Goal: Navigation & Orientation: Locate item on page

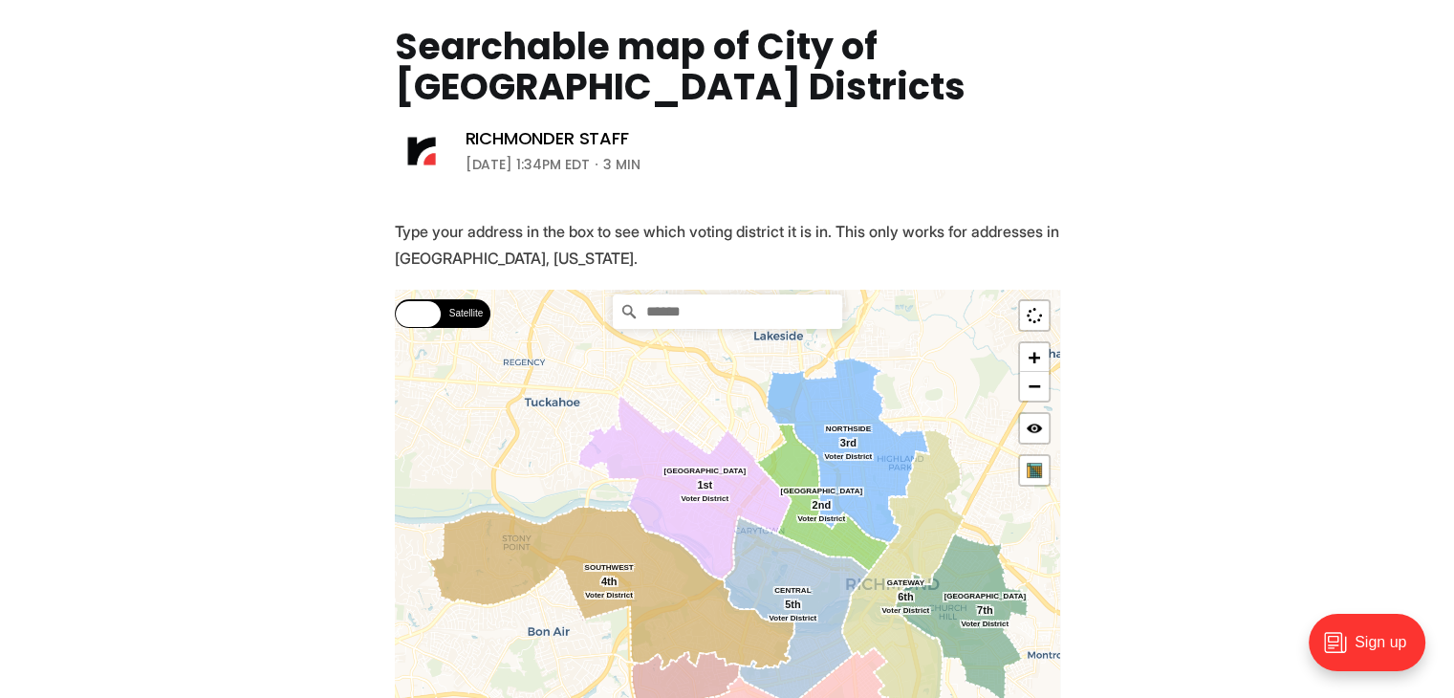
scroll to position [287, 0]
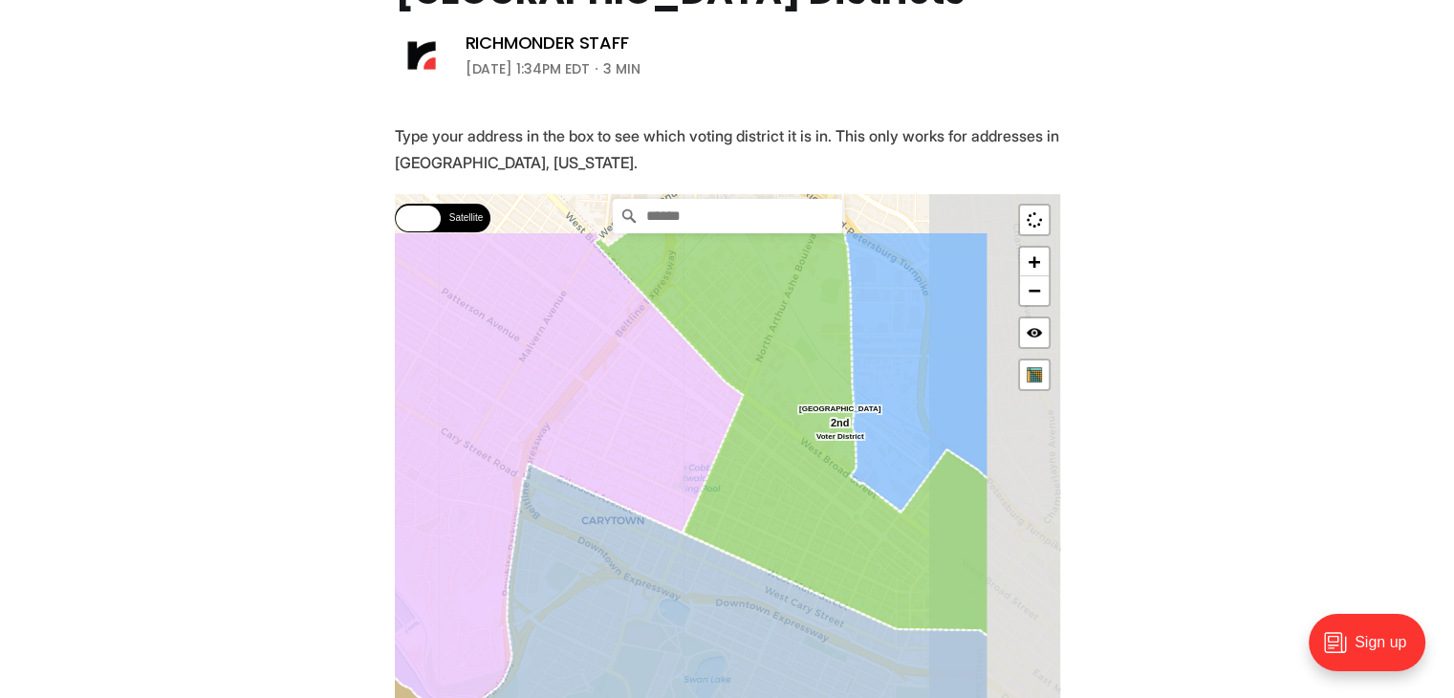
drag, startPoint x: 819, startPoint y: 337, endPoint x: 686, endPoint y: 441, distance: 168.2
click at [686, 441] on icon at bounding box center [464, 473] width 556 height 484
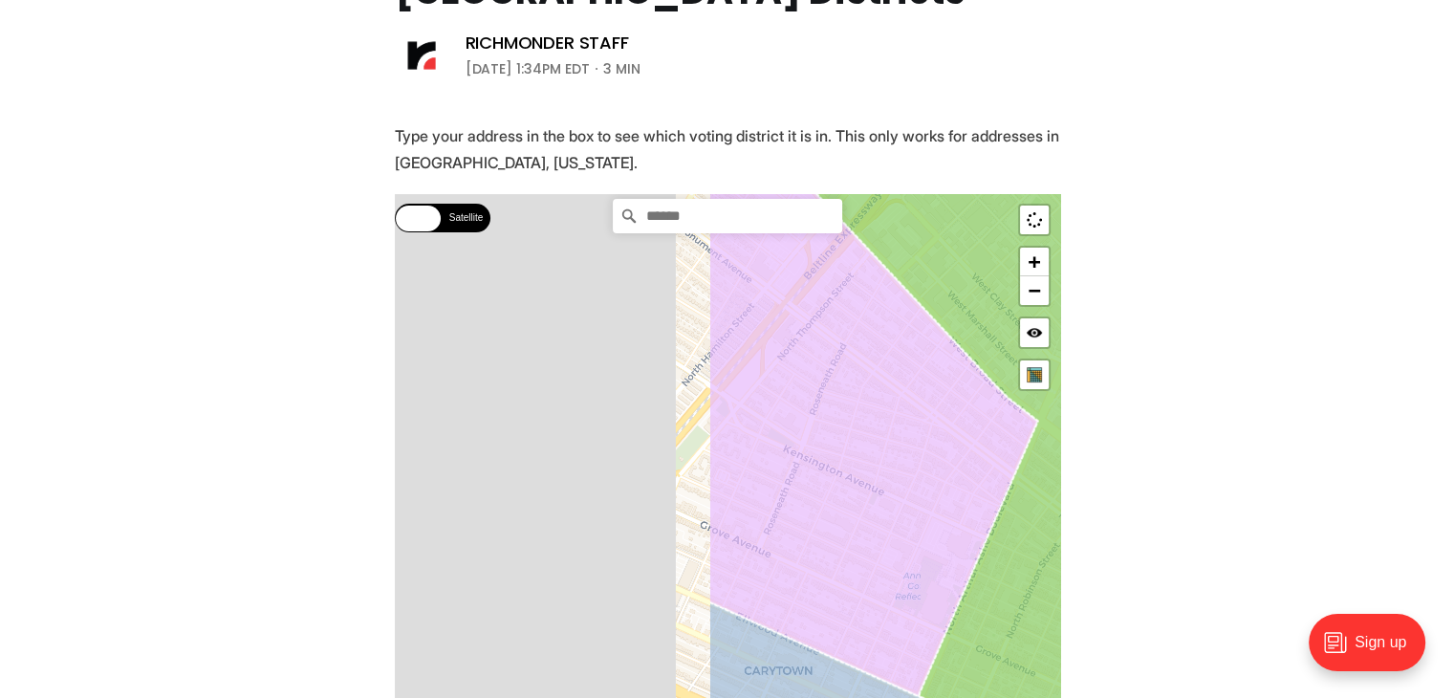
drag, startPoint x: 532, startPoint y: 446, endPoint x: 994, endPoint y: 444, distance: 461.6
click at [994, 444] on icon at bounding box center [872, 407] width 330 height 576
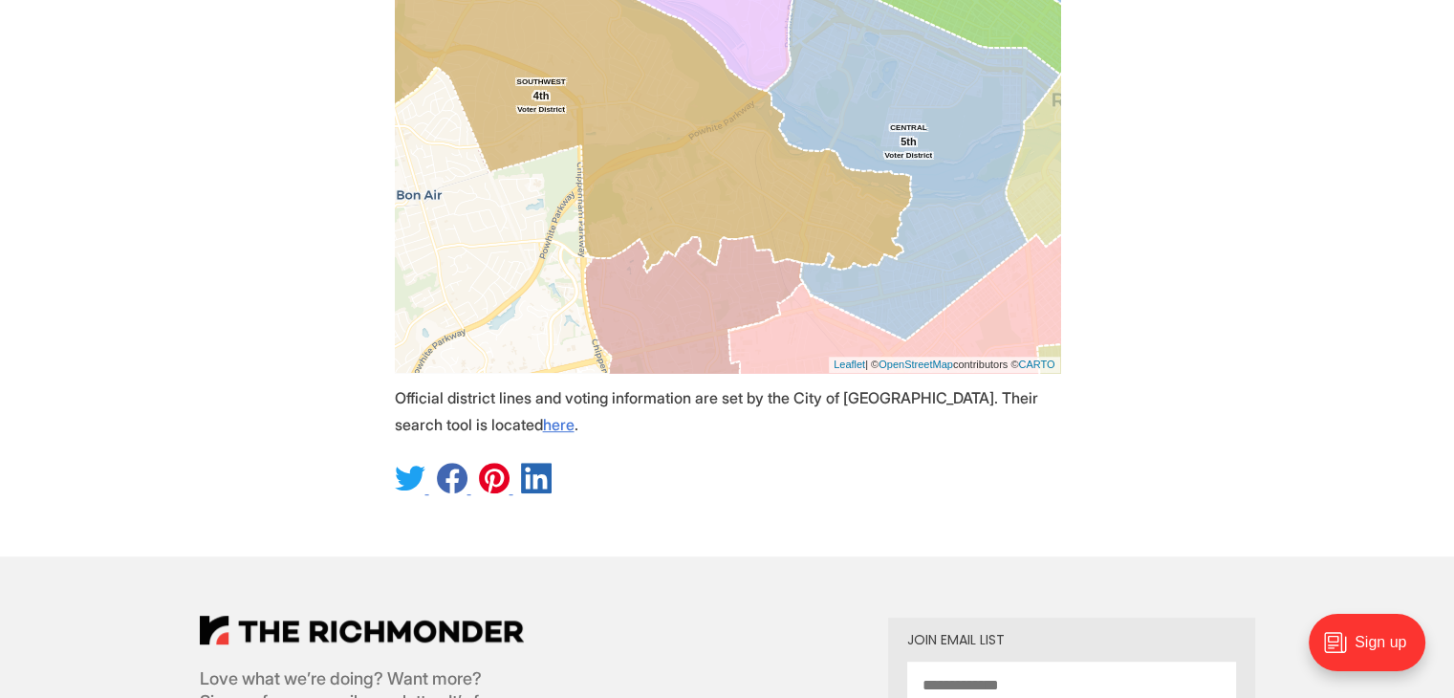
scroll to position [573, 0]
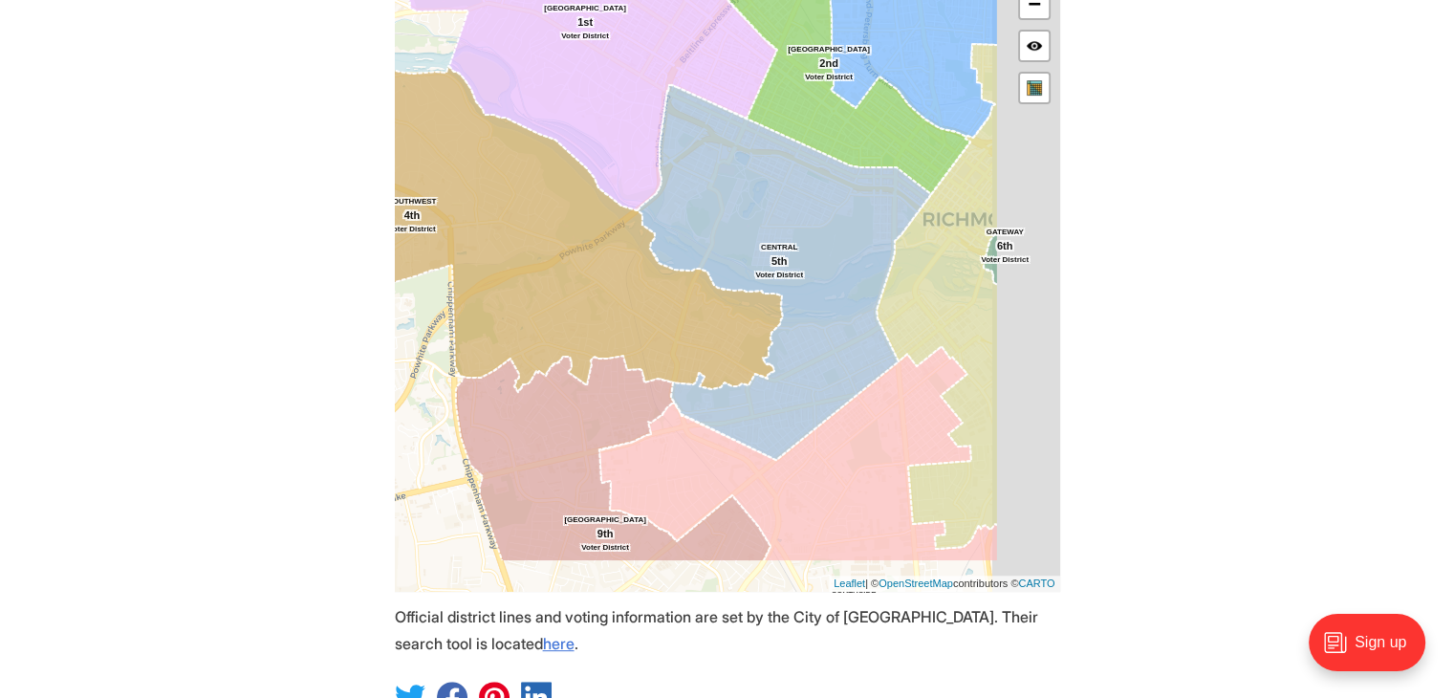
drag, startPoint x: 716, startPoint y: 433, endPoint x: 524, endPoint y: 303, distance: 231.9
click at [524, 303] on icon at bounding box center [489, 227] width 586 height 327
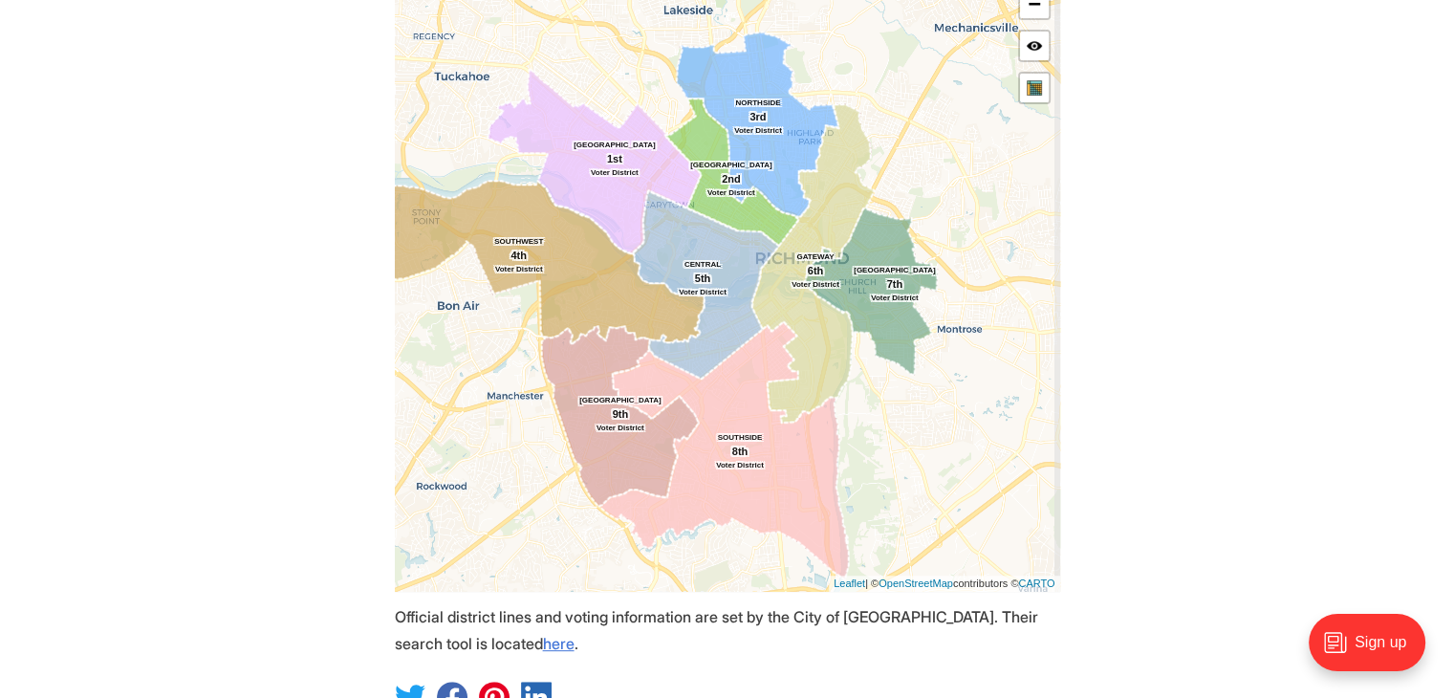
drag, startPoint x: 764, startPoint y: 399, endPoint x: 753, endPoint y: 378, distance: 22.7
click at [753, 378] on icon at bounding box center [722, 450] width 249 height 258
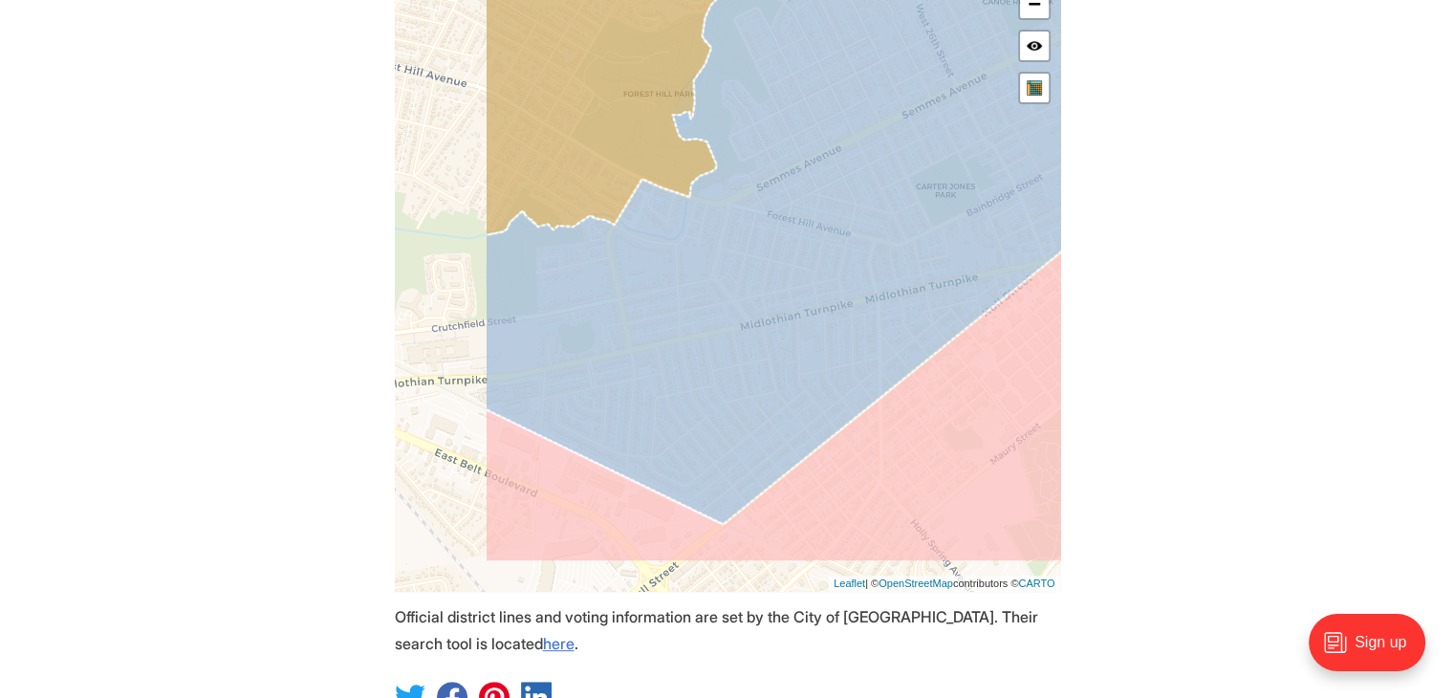
drag, startPoint x: 697, startPoint y: 383, endPoint x: 769, endPoint y: 353, distance: 78.8
click at [769, 353] on icon at bounding box center [847, 131] width 727 height 786
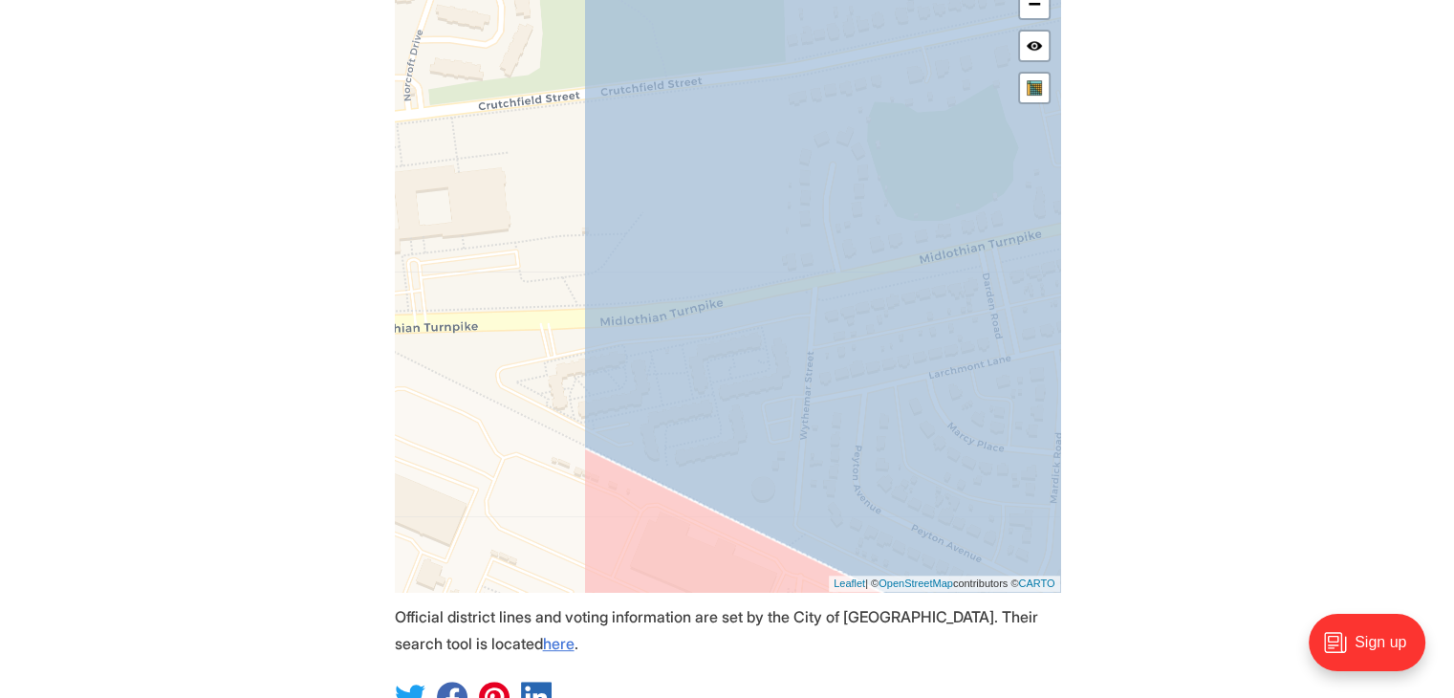
drag, startPoint x: 607, startPoint y: 377, endPoint x: 840, endPoint y: 387, distance: 233.4
click at [840, 387] on icon at bounding box center [983, 252] width 802 height 824
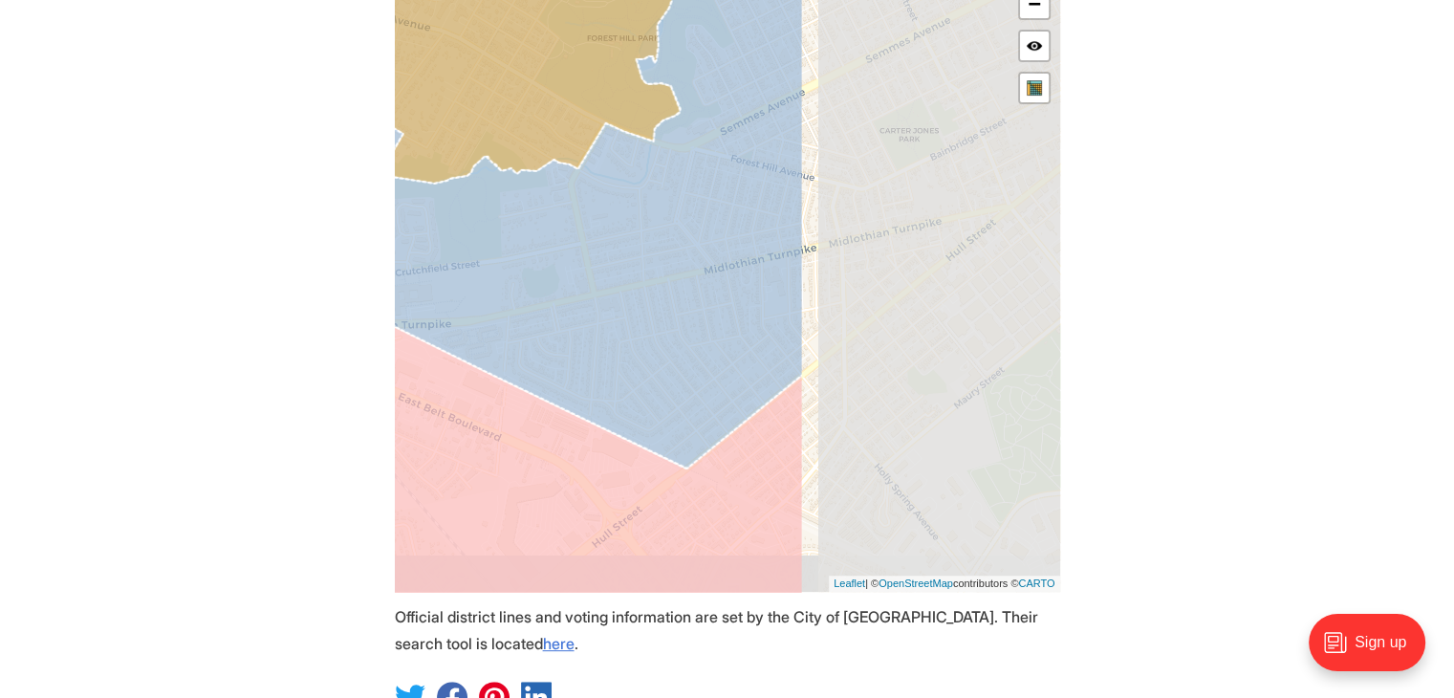
drag, startPoint x: 852, startPoint y: 379, endPoint x: 535, endPoint y: 332, distance: 319.9
click at [535, 332] on icon at bounding box center [535, 129] width 536 height 680
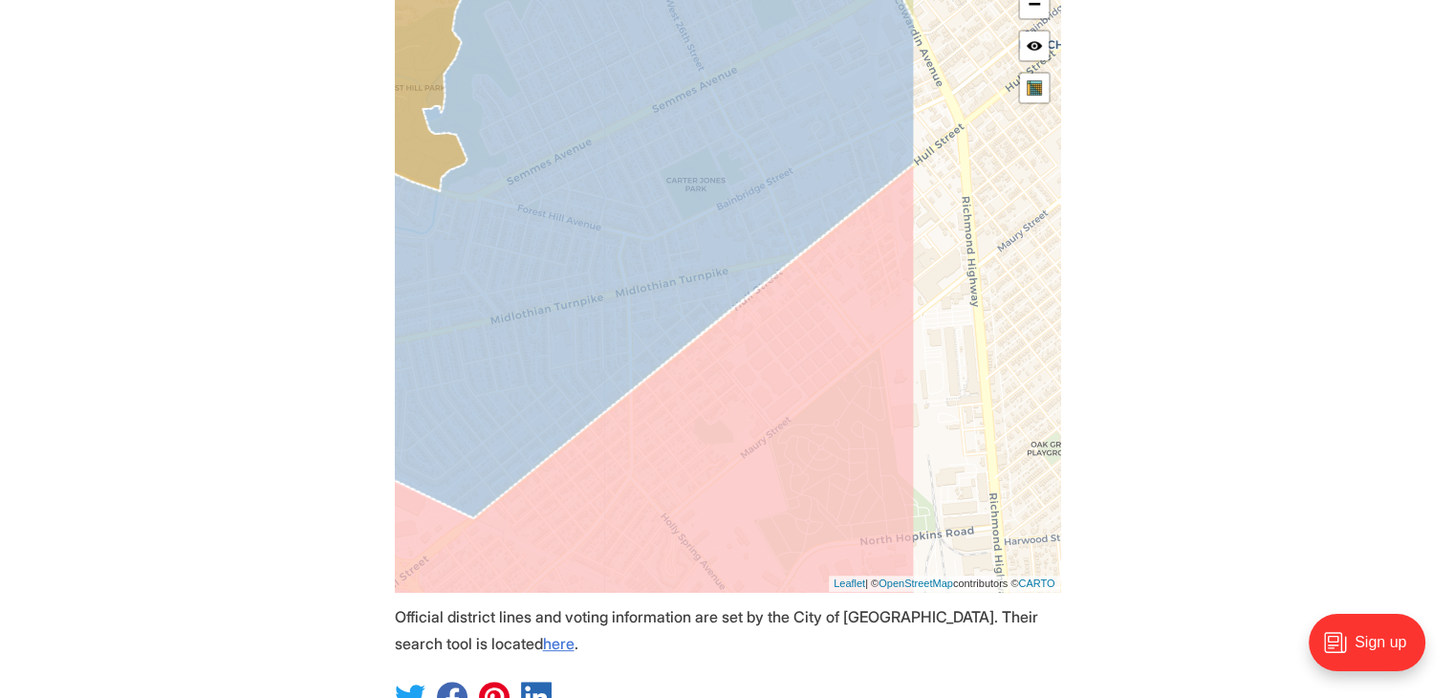
drag, startPoint x: 838, startPoint y: 301, endPoint x: 613, endPoint y: 354, distance: 231.6
click at [613, 354] on icon at bounding box center [514, 202] width 802 height 631
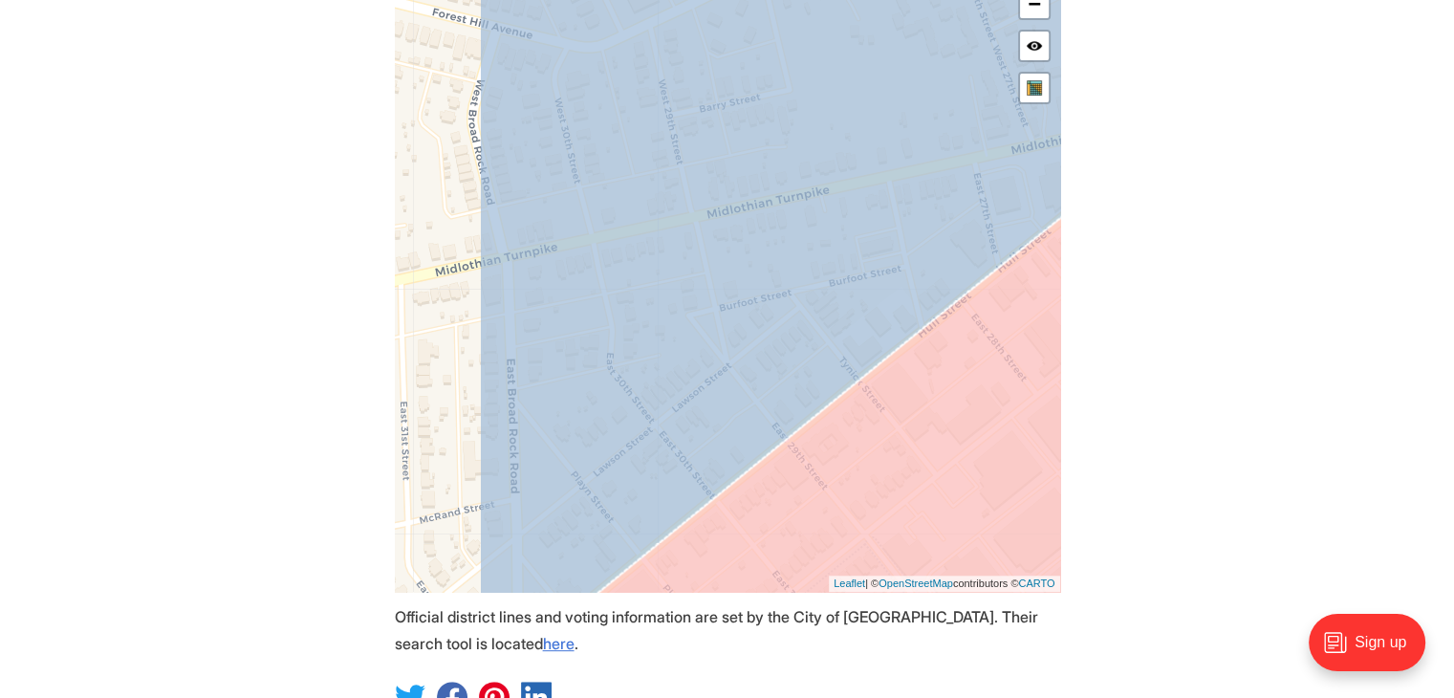
drag, startPoint x: 654, startPoint y: 317, endPoint x: 810, endPoint y: 289, distance: 159.3
click at [810, 289] on icon at bounding box center [880, 225] width 802 height 824
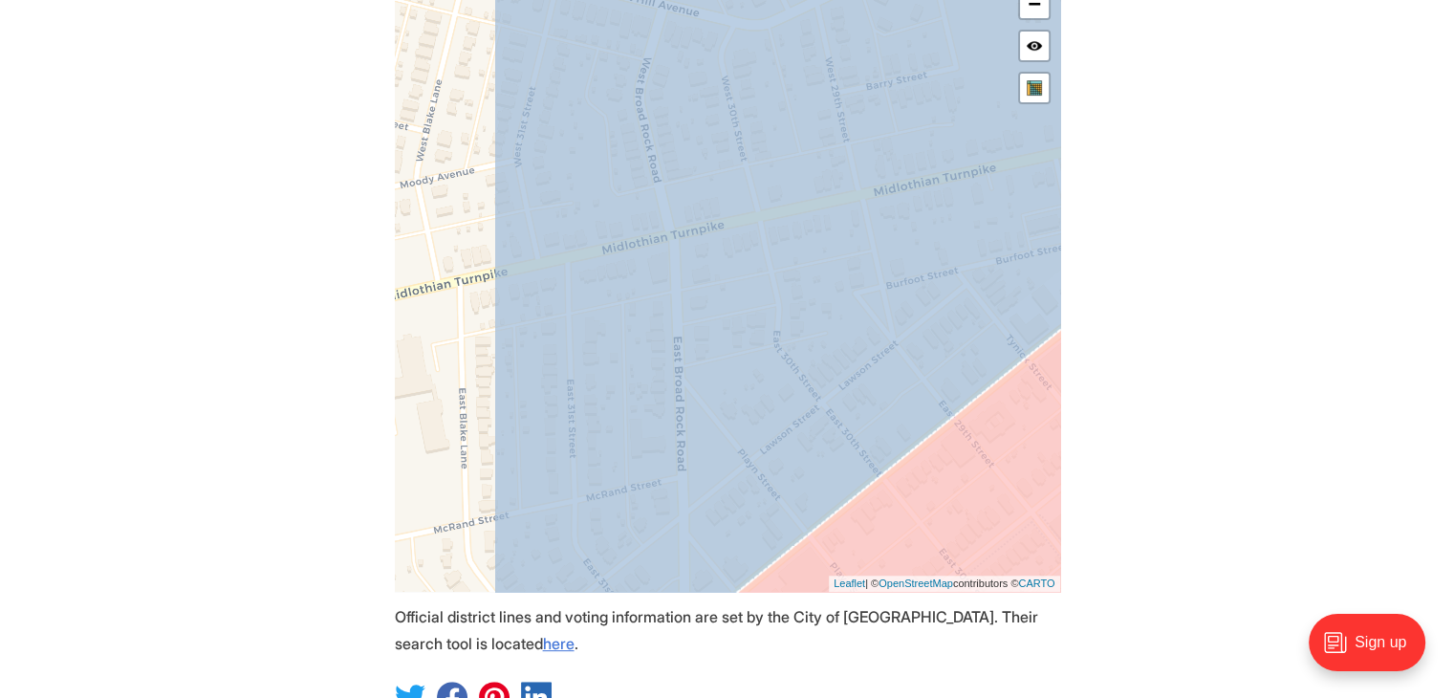
drag, startPoint x: 646, startPoint y: 349, endPoint x: 819, endPoint y: 322, distance: 175.0
click at [819, 322] on icon at bounding box center [893, 227] width 802 height 824
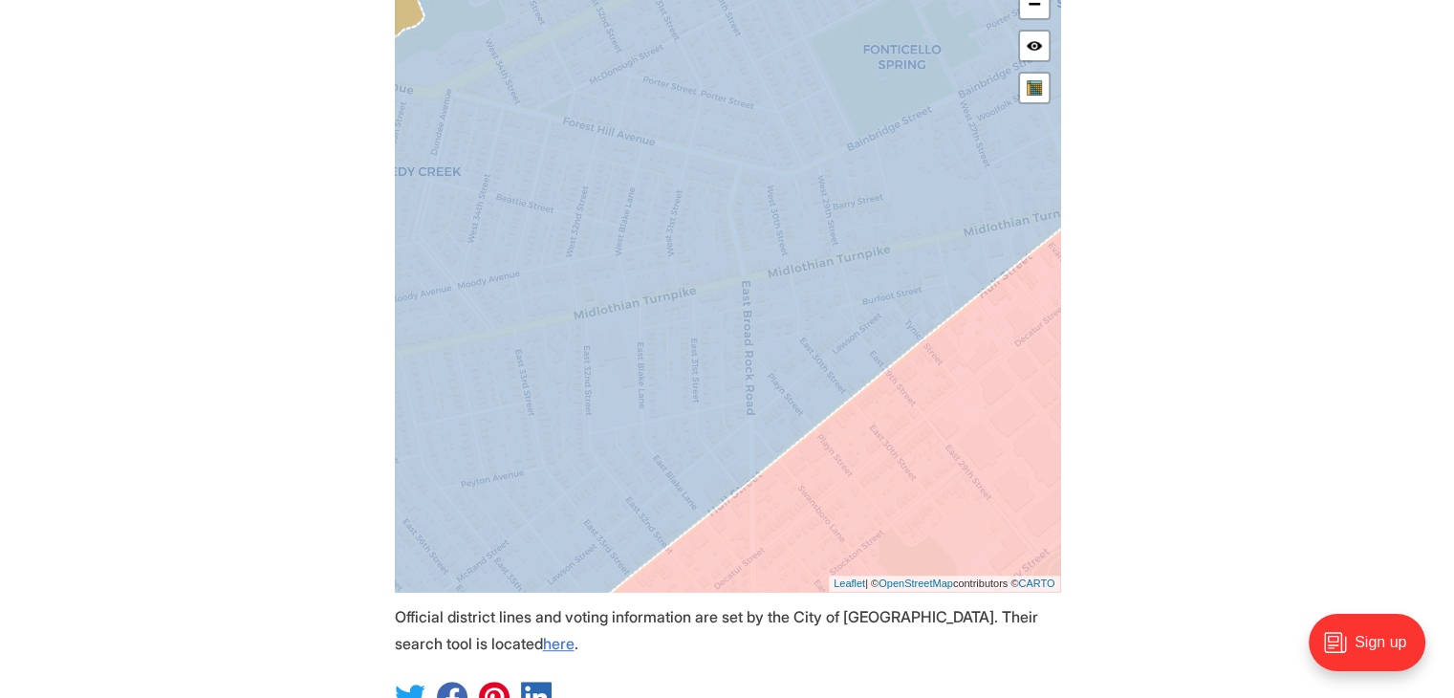
drag, startPoint x: 806, startPoint y: 341, endPoint x: 783, endPoint y: 322, distance: 29.9
click at [783, 322] on icon at bounding box center [727, 249] width 802 height 824
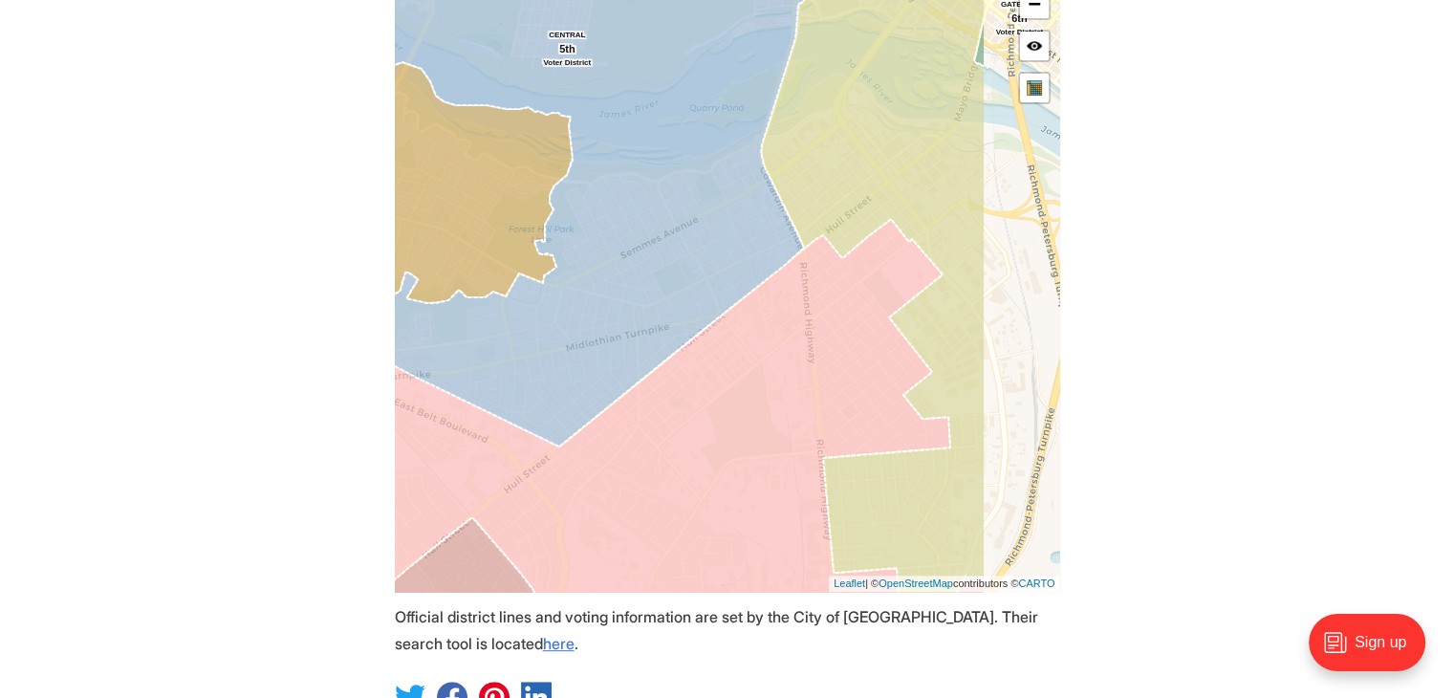
drag, startPoint x: 807, startPoint y: 327, endPoint x: 660, endPoint y: 356, distance: 149.2
click at [660, 356] on icon at bounding box center [575, 154] width 590 height 583
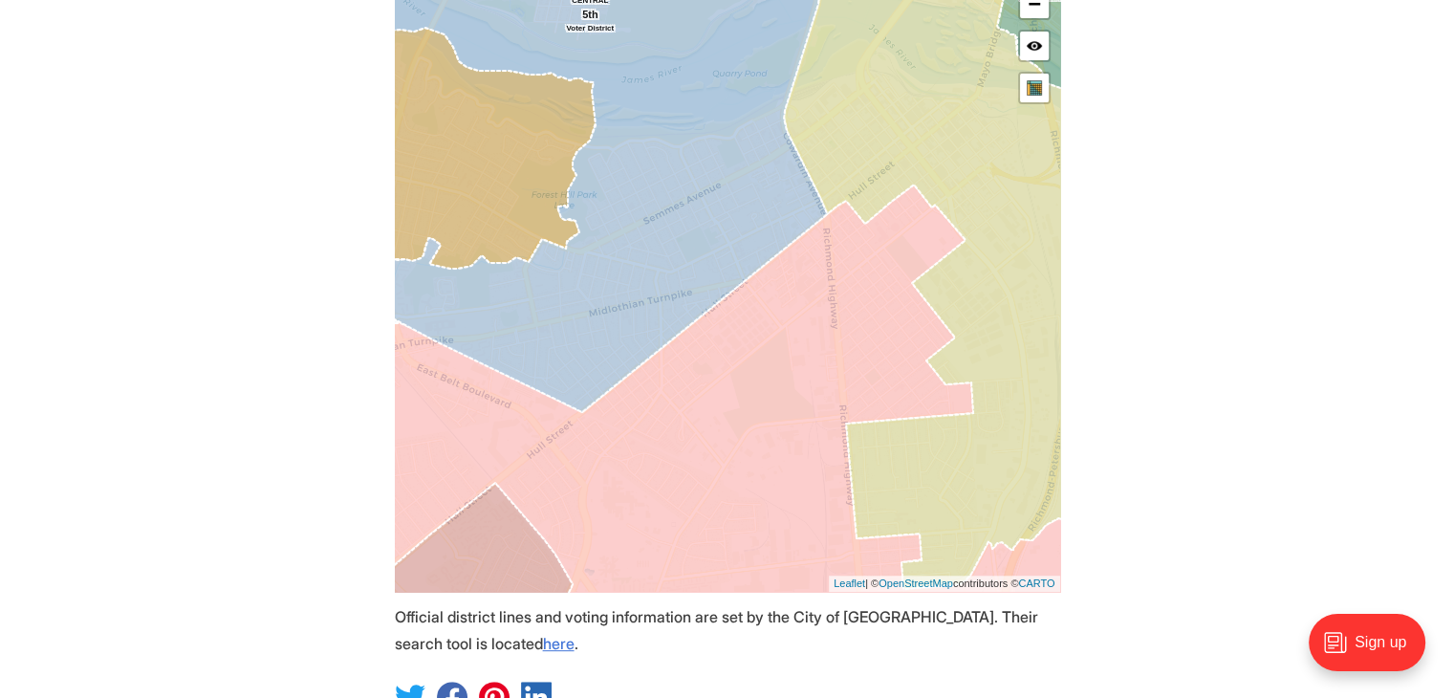
drag, startPoint x: 700, startPoint y: 367, endPoint x: 723, endPoint y: 330, distance: 44.3
click at [723, 330] on icon at bounding box center [739, 405] width 780 height 442
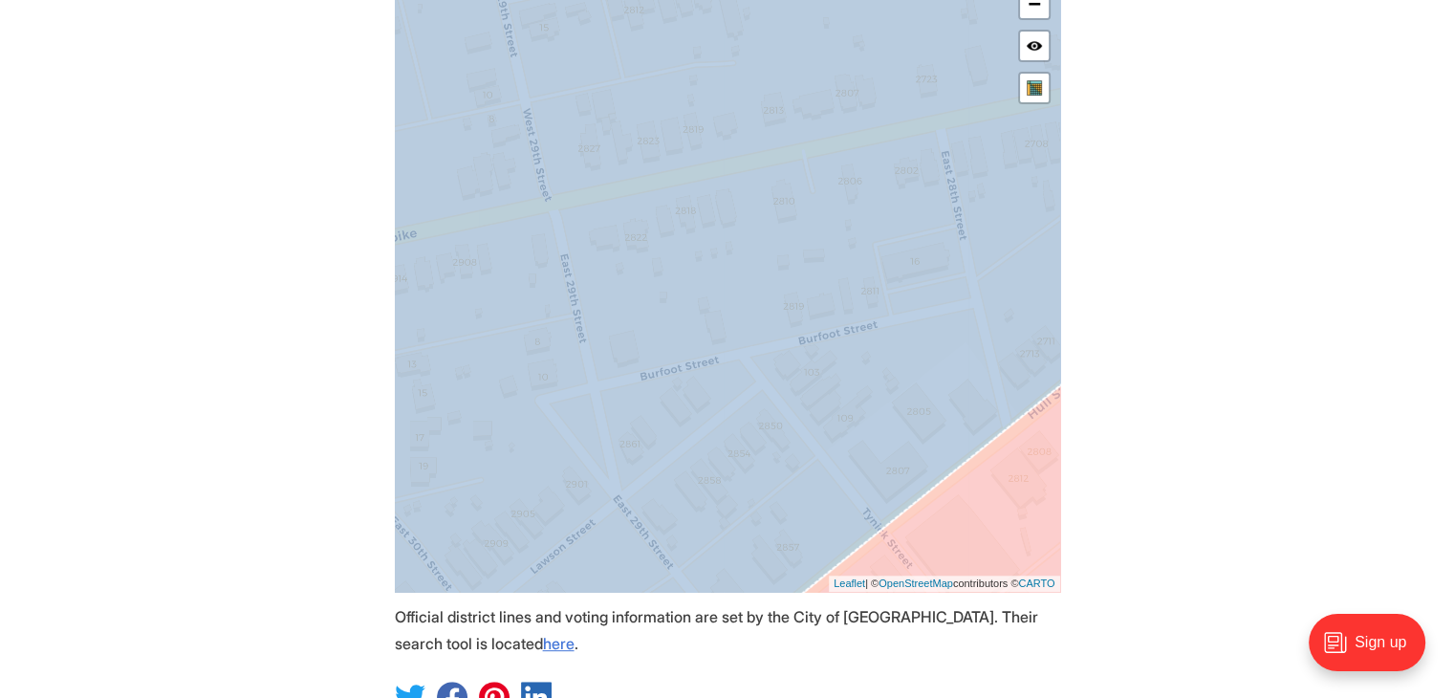
drag, startPoint x: 625, startPoint y: 322, endPoint x: 839, endPoint y: 270, distance: 220.4
click at [839, 270] on icon at bounding box center [772, 231] width 802 height 824
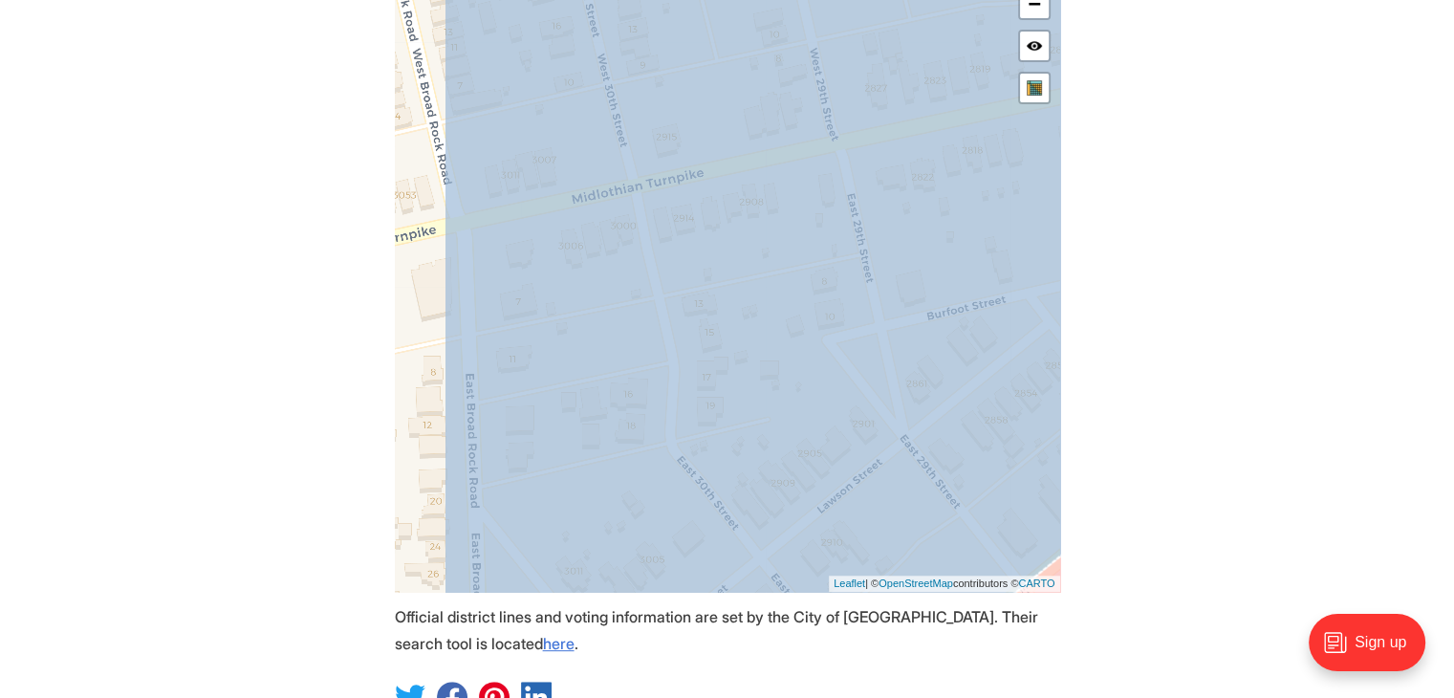
drag, startPoint x: 537, startPoint y: 326, endPoint x: 852, endPoint y: 294, distance: 316.0
click at [852, 294] on icon at bounding box center [844, 224] width 802 height 824
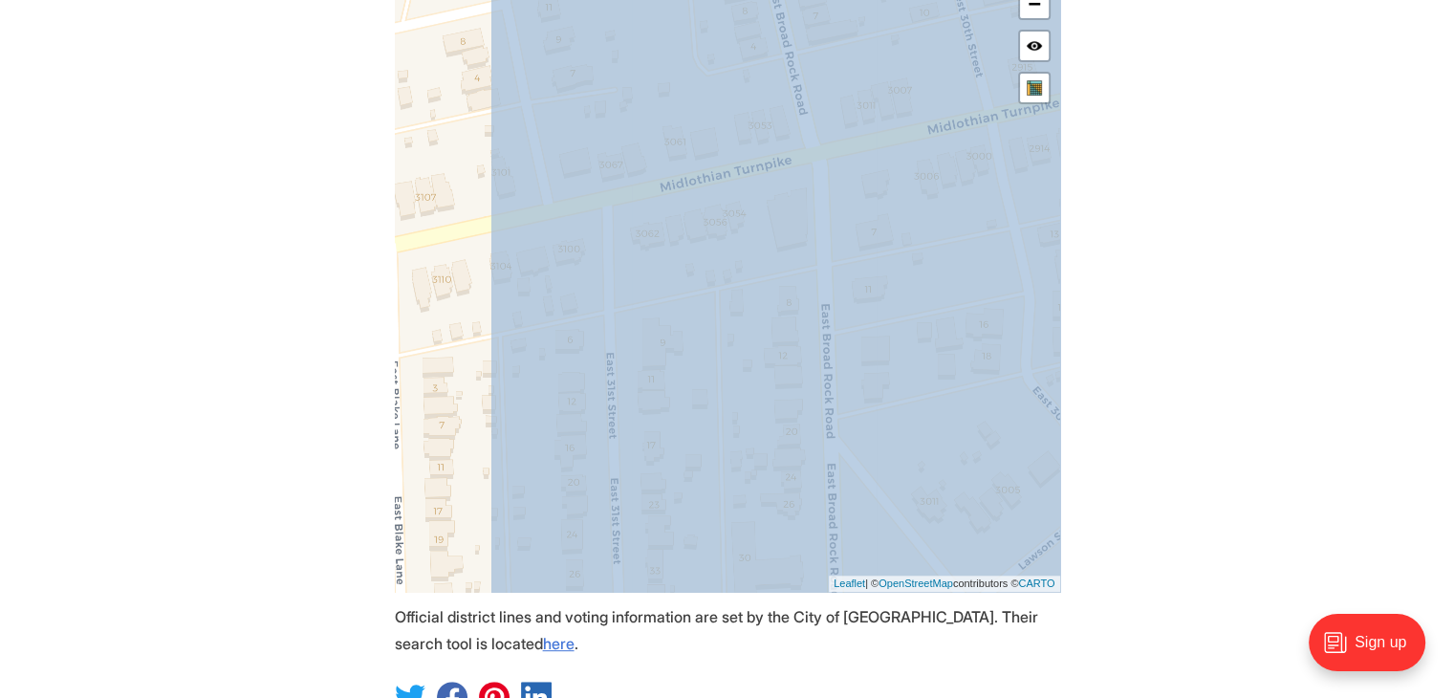
drag, startPoint x: 623, startPoint y: 356, endPoint x: 791, endPoint y: 286, distance: 182.5
click at [791, 286] on icon at bounding box center [890, 184] width 802 height 824
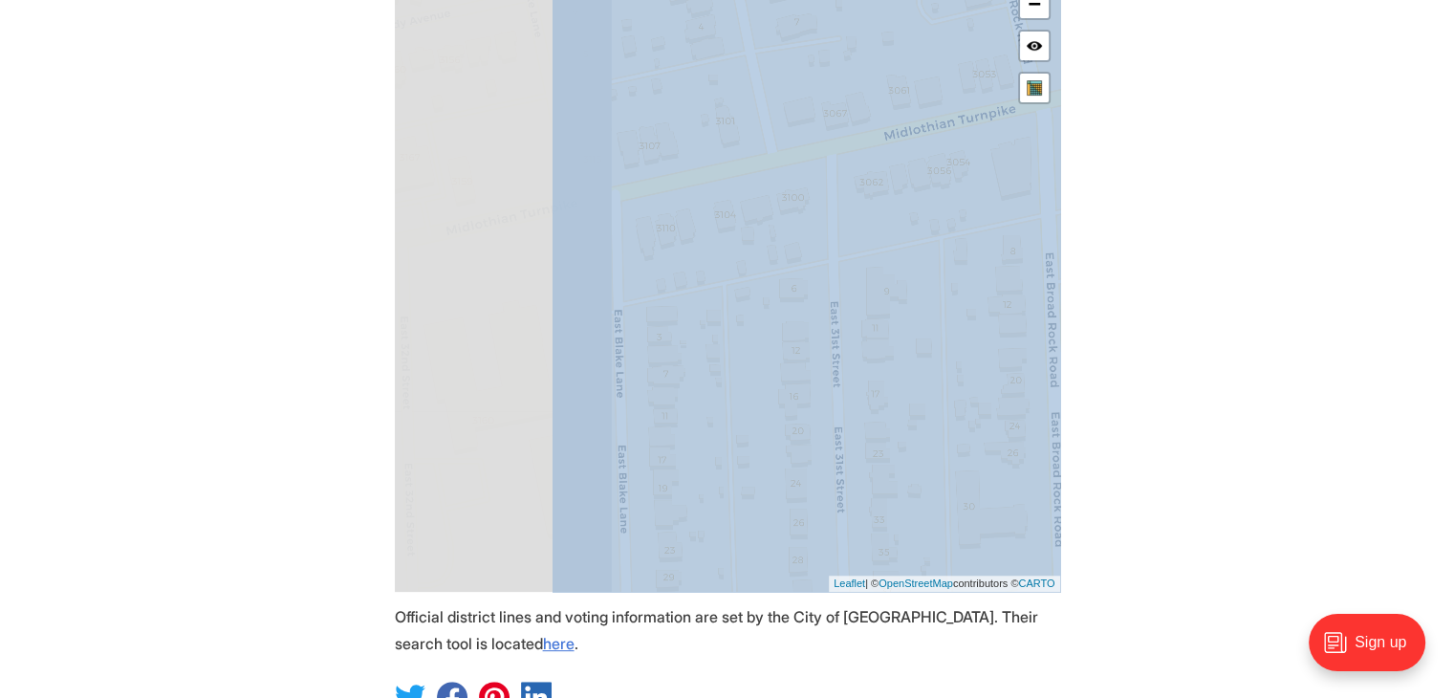
drag, startPoint x: 581, startPoint y: 356, endPoint x: 807, endPoint y: 303, distance: 231.6
click at [807, 303] on icon at bounding box center [951, 198] width 802 height 824
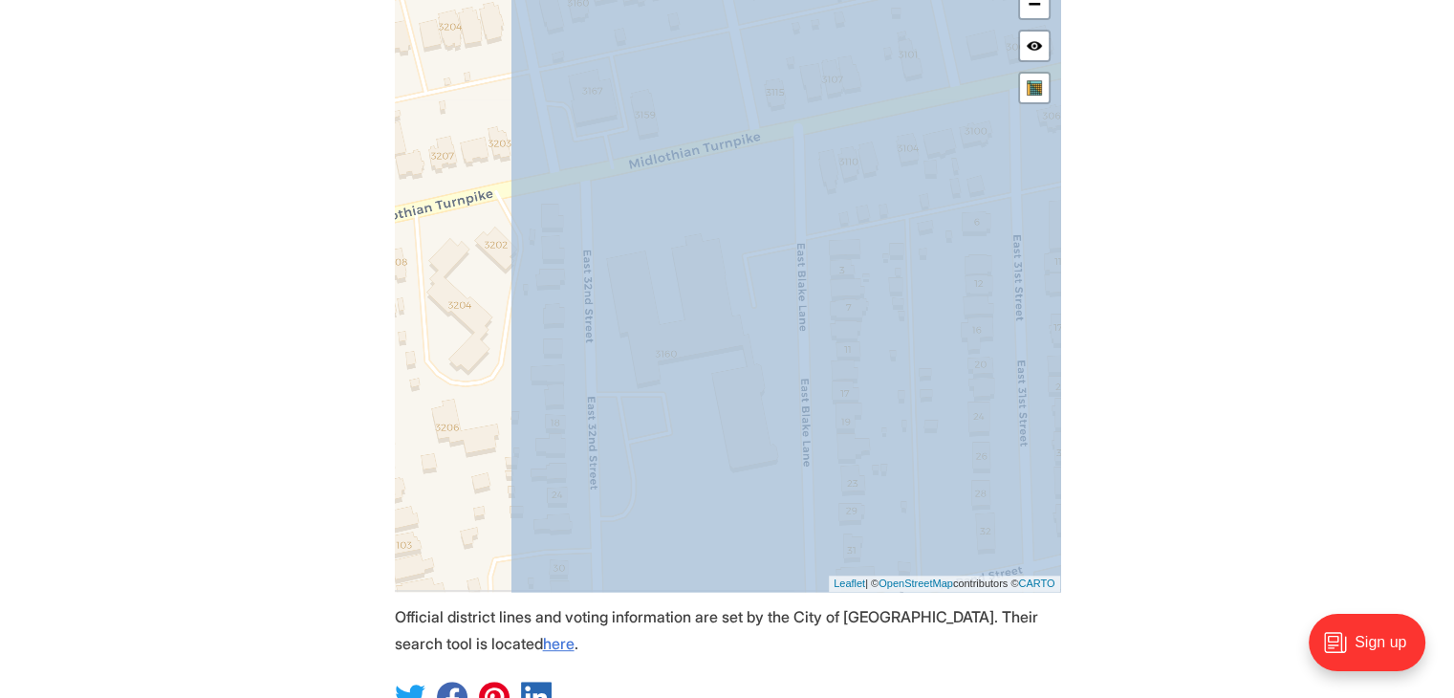
drag, startPoint x: 541, startPoint y: 367, endPoint x: 725, endPoint y: 299, distance: 196.5
click at [725, 299] on icon at bounding box center [909, 183] width 802 height 824
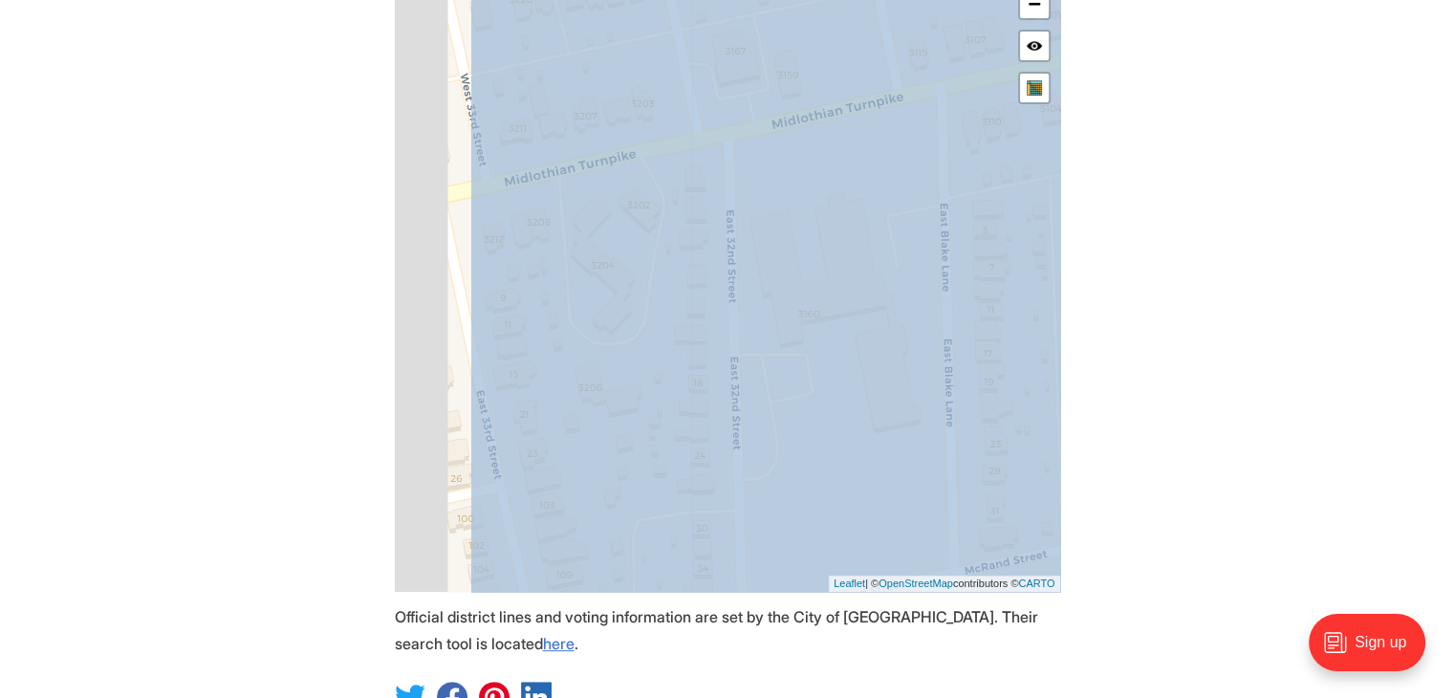
drag, startPoint x: 567, startPoint y: 374, endPoint x: 752, endPoint y: 330, distance: 190.5
click at [752, 330] on icon at bounding box center [870, 209] width 802 height 824
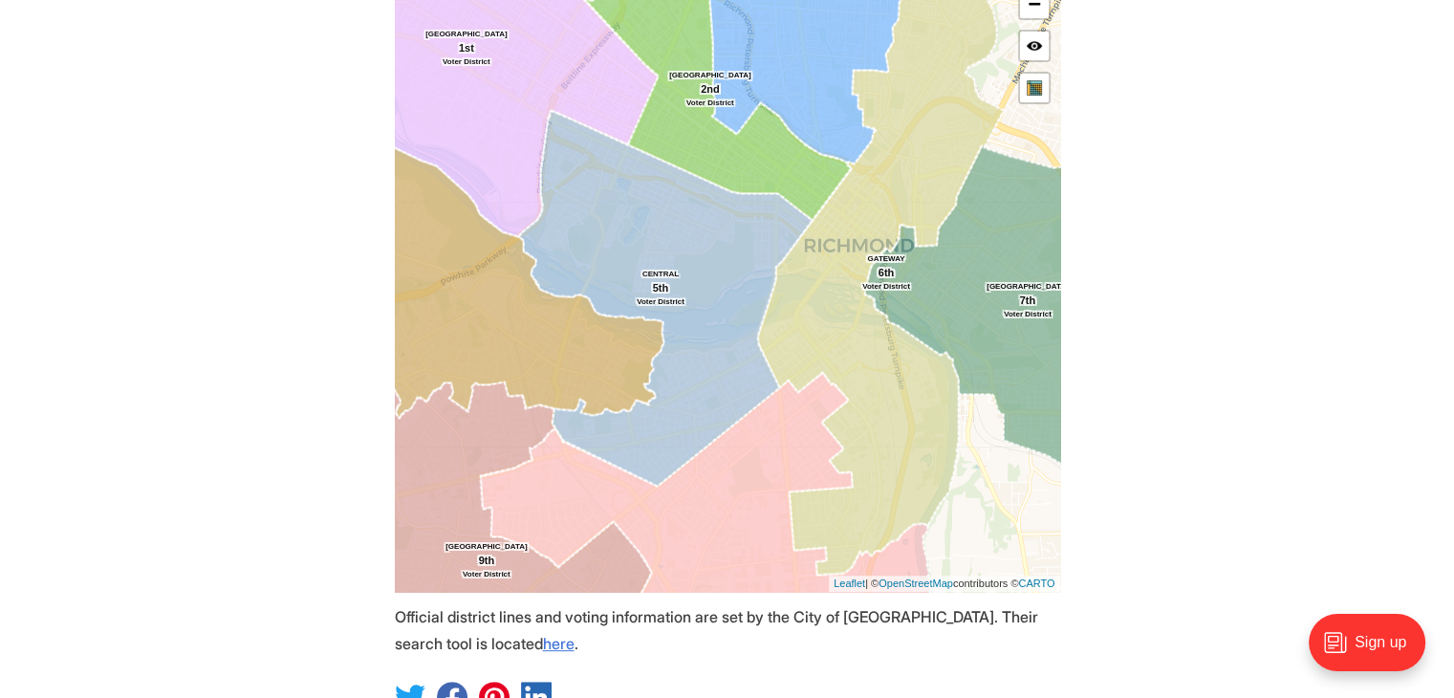
drag, startPoint x: 633, startPoint y: 289, endPoint x: 669, endPoint y: 398, distance: 114.8
click at [669, 398] on icon at bounding box center [664, 299] width 293 height 375
click at [677, 395] on icon at bounding box center [665, 301] width 293 height 375
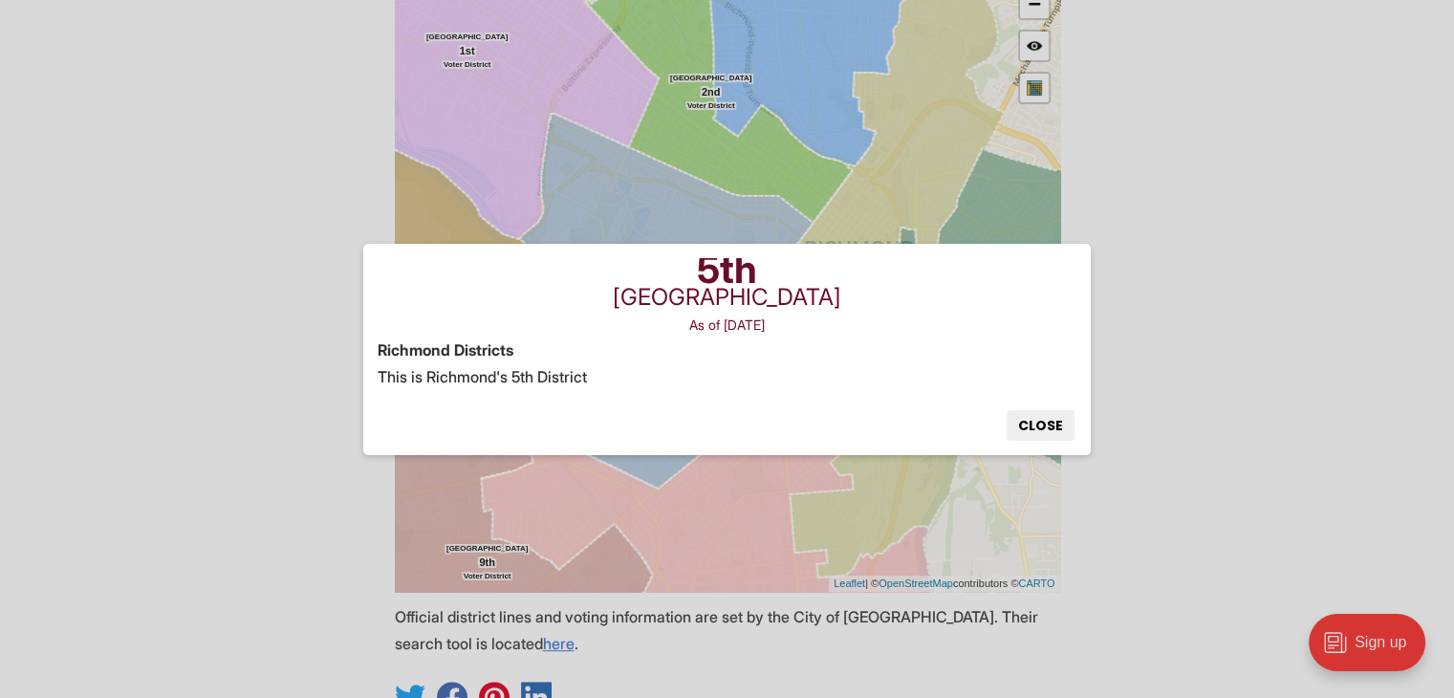
click at [1049, 428] on button "Close" at bounding box center [1040, 425] width 68 height 31
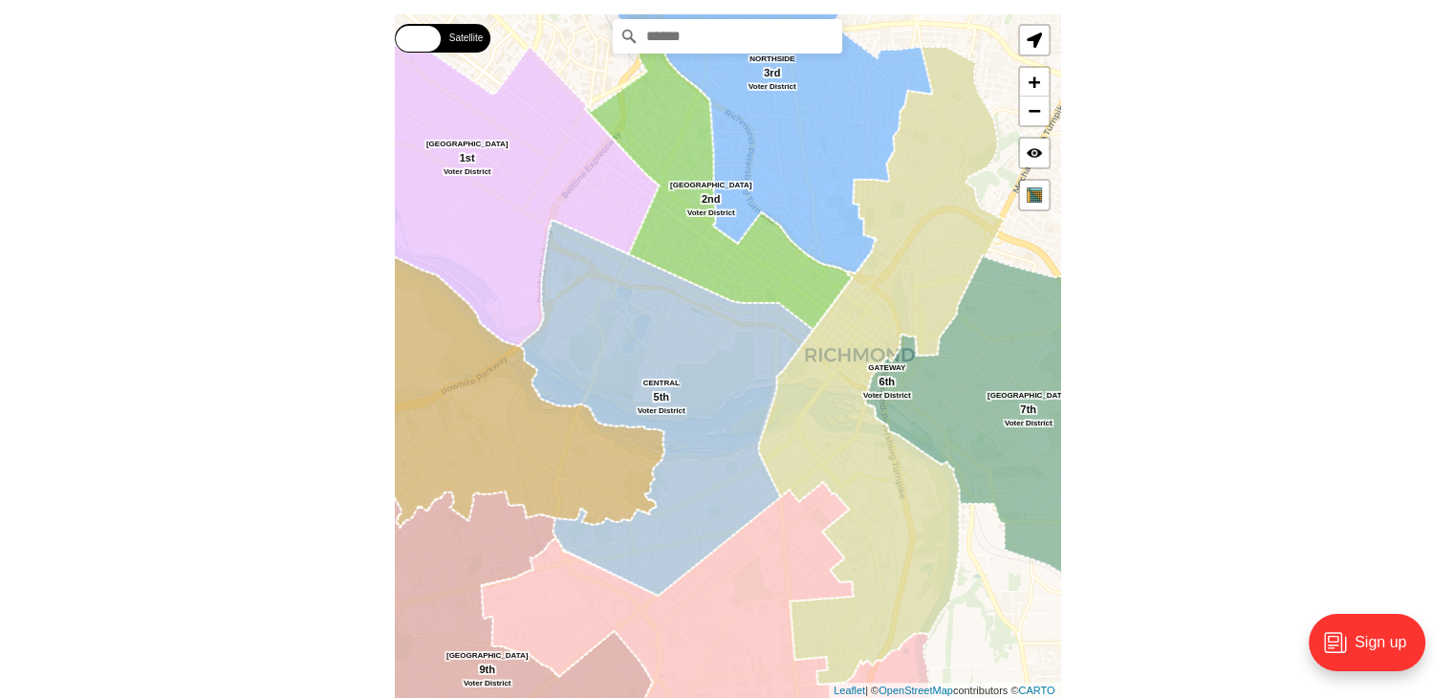
scroll to position [466, 0]
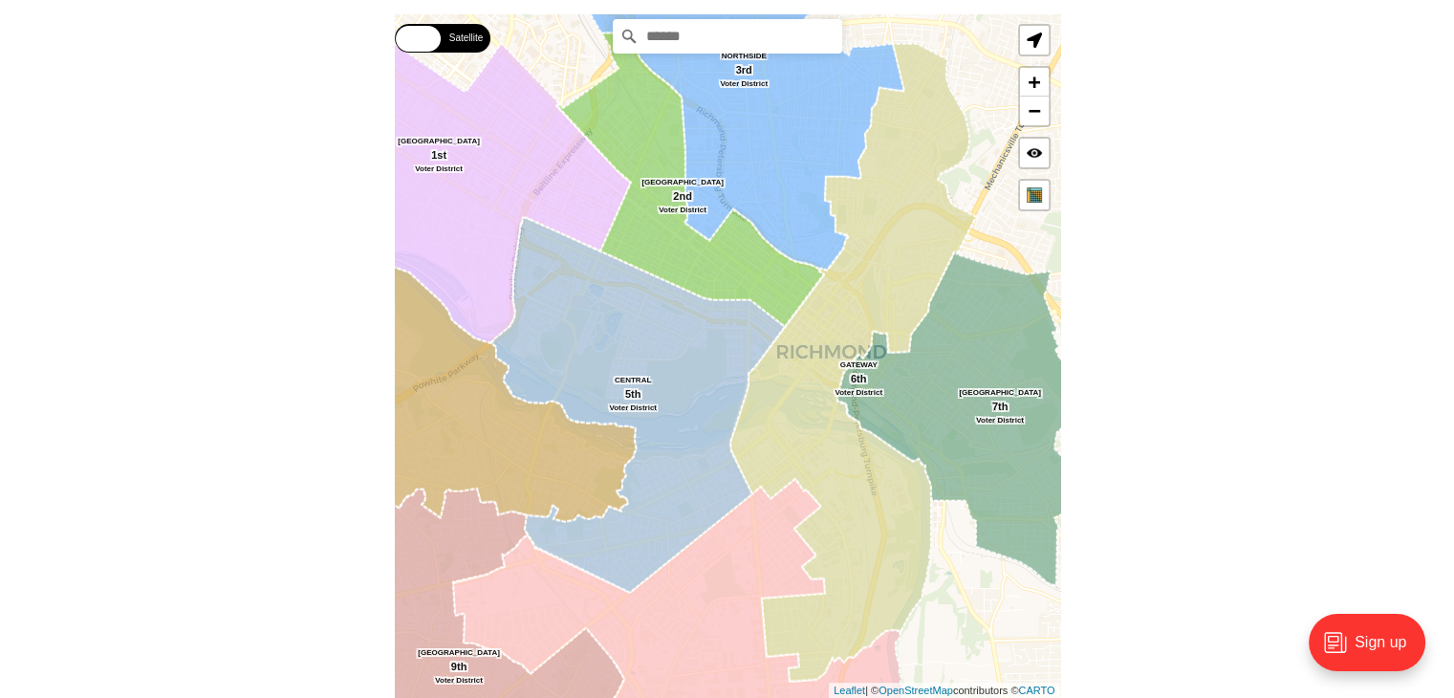
drag, startPoint x: 795, startPoint y: 425, endPoint x: 764, endPoint y: 424, distance: 31.6
click at [764, 424] on icon at bounding box center [852, 362] width 246 height 637
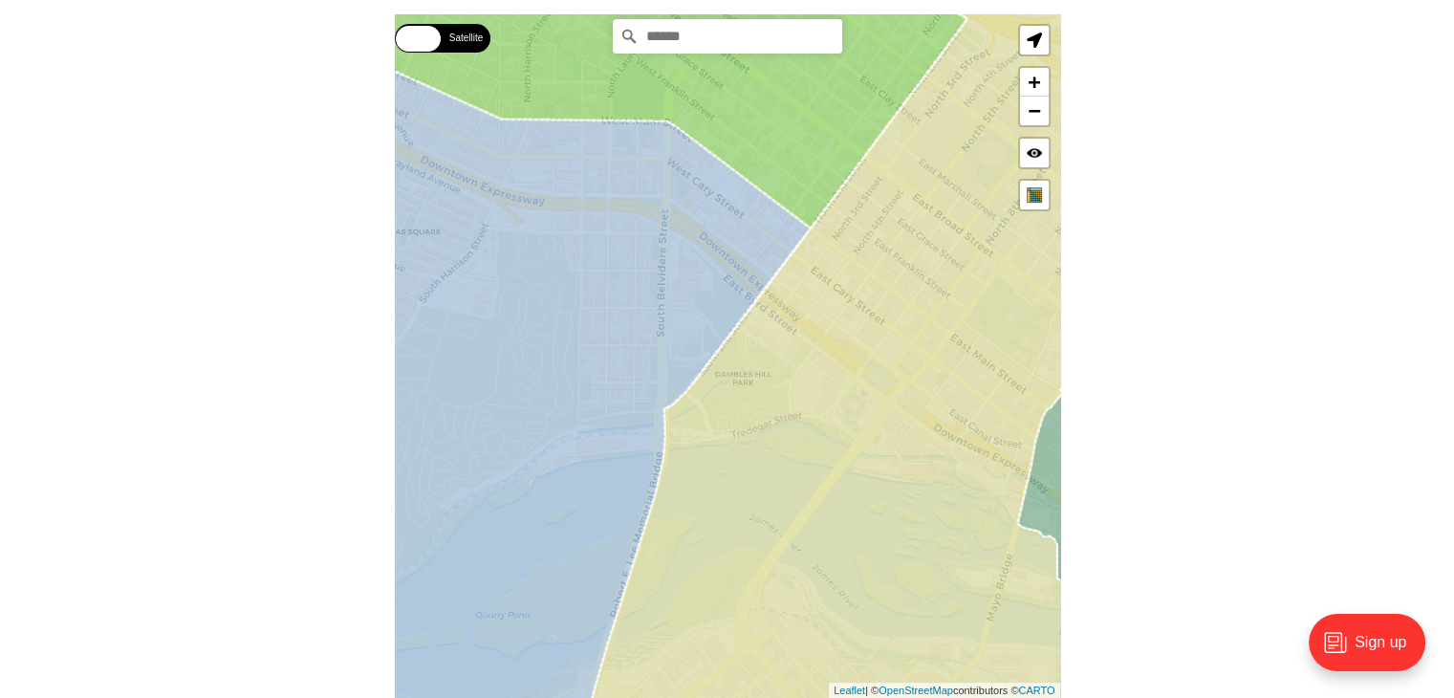
drag, startPoint x: 613, startPoint y: 326, endPoint x: 918, endPoint y: 441, distance: 326.6
click at [809, 441] on icon at bounding box center [568, 404] width 484 height 727
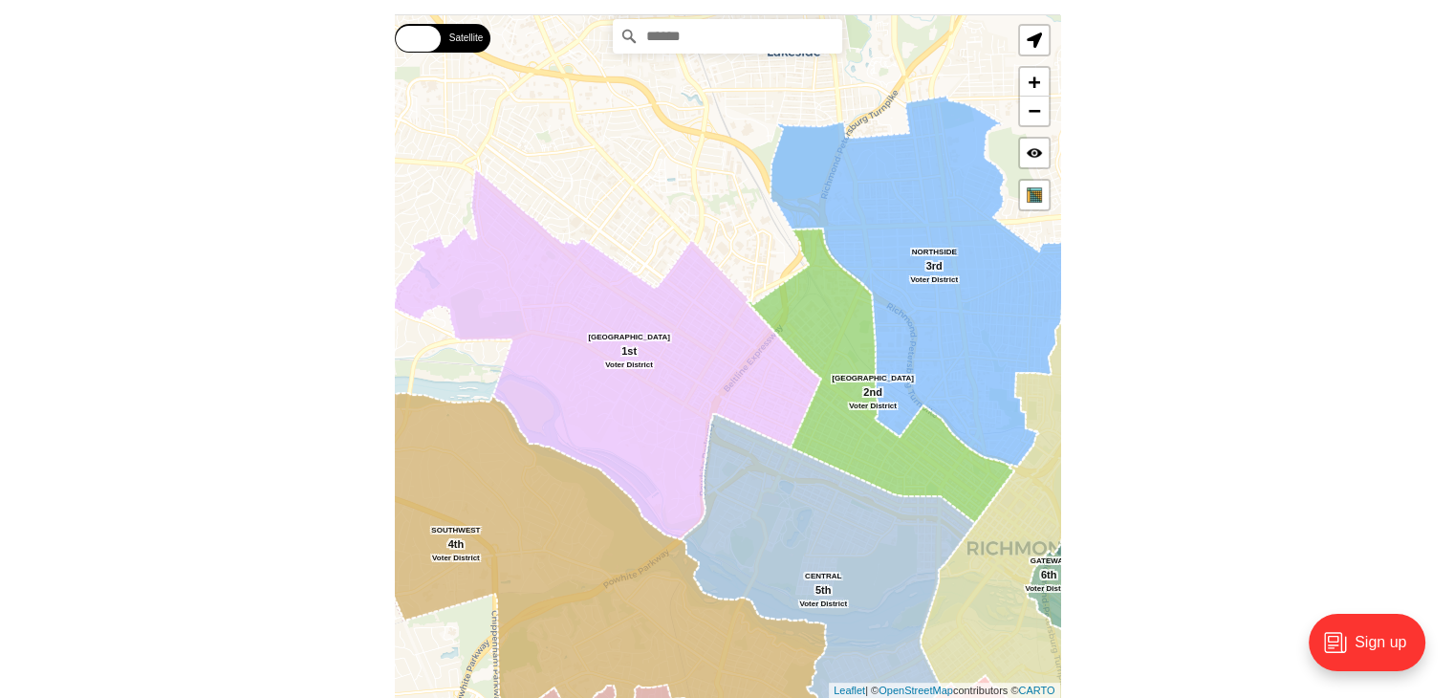
drag, startPoint x: 772, startPoint y: 412, endPoint x: 818, endPoint y: 541, distance: 136.9
click at [818, 541] on icon at bounding box center [826, 601] width 293 height 375
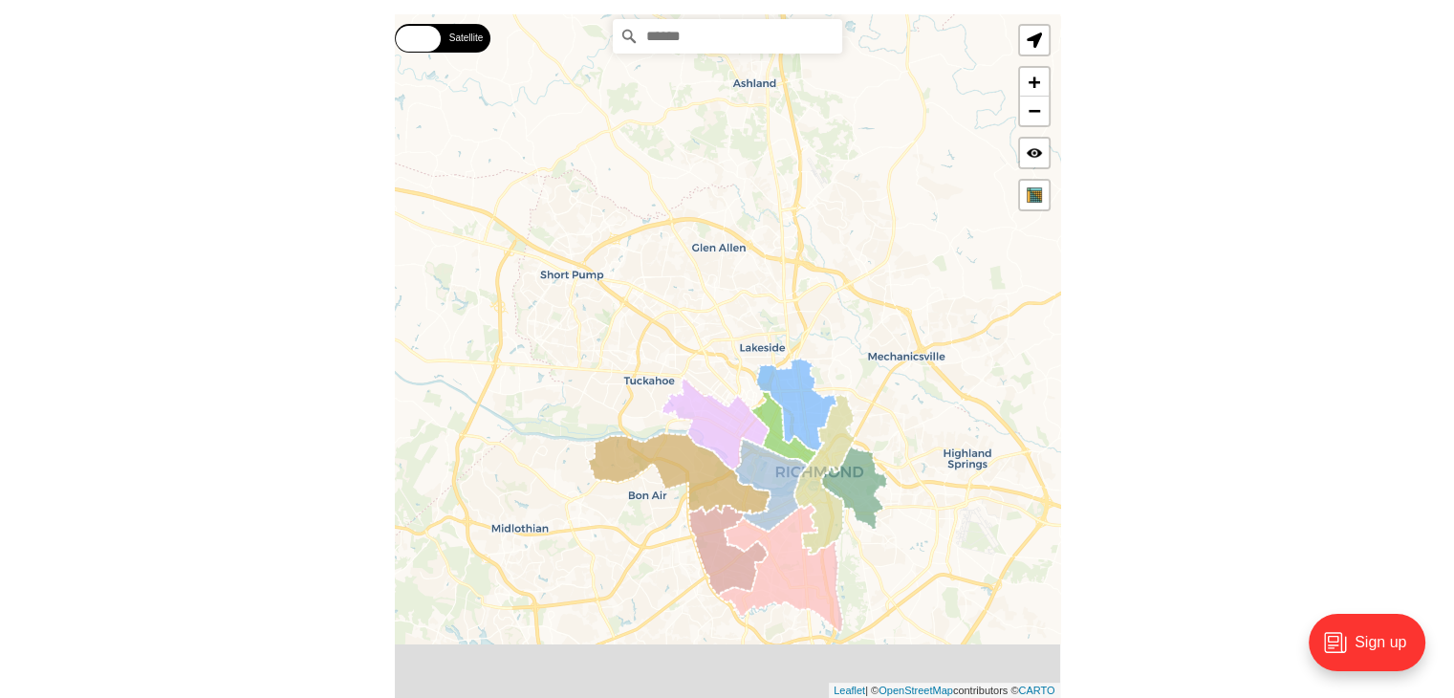
drag, startPoint x: 790, startPoint y: 509, endPoint x: 746, endPoint y: 430, distance: 90.7
click at [746, 438] on icon at bounding box center [770, 485] width 74 height 94
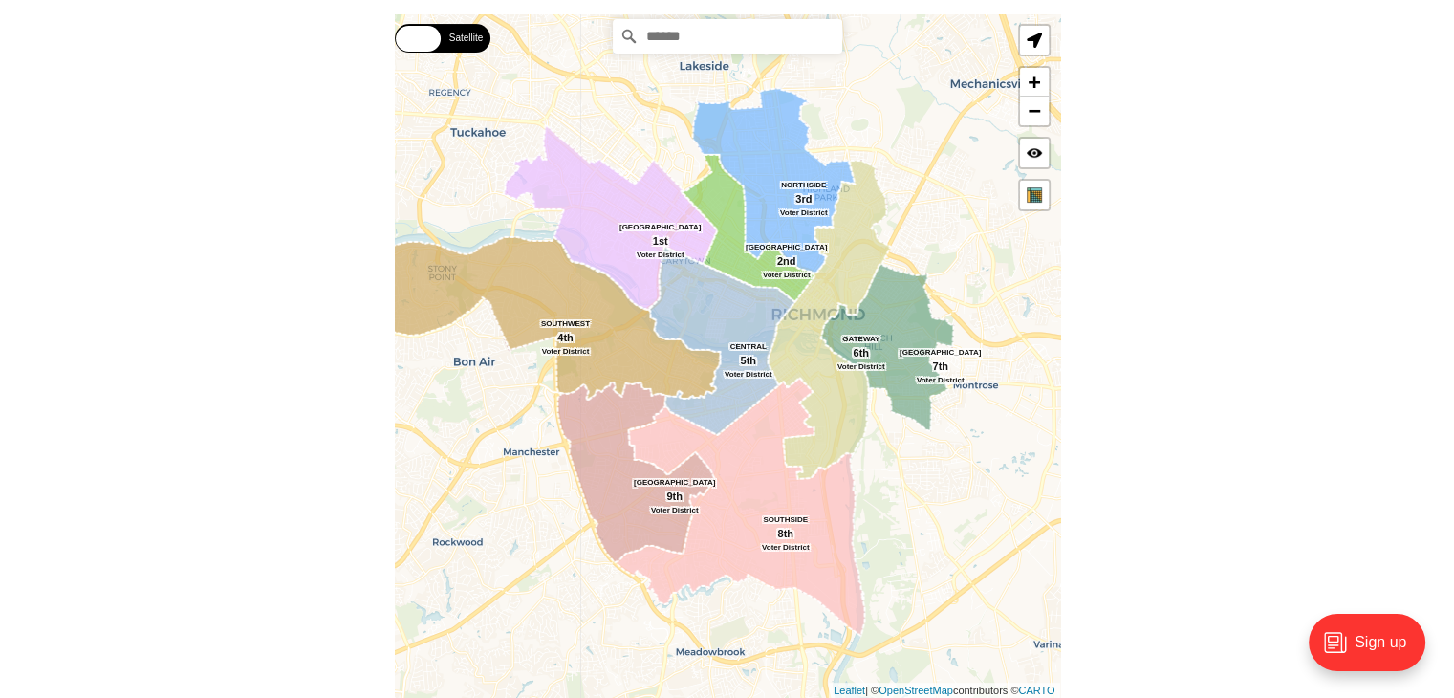
drag, startPoint x: 776, startPoint y: 502, endPoint x: 750, endPoint y: 378, distance: 126.0
click at [750, 378] on icon at bounding box center [721, 341] width 146 height 188
